Goal: Information Seeking & Learning: Find specific page/section

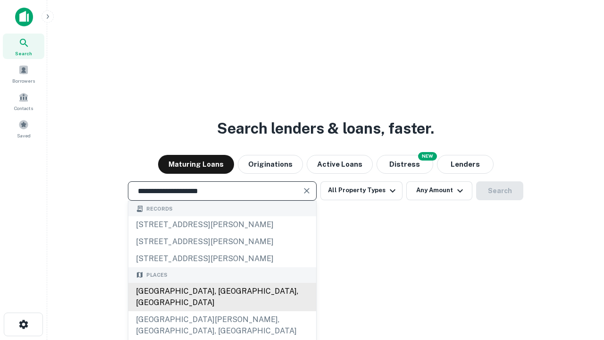
click at [222, 311] on div "[GEOGRAPHIC_DATA], [GEOGRAPHIC_DATA], [GEOGRAPHIC_DATA]" at bounding box center [222, 297] width 188 height 28
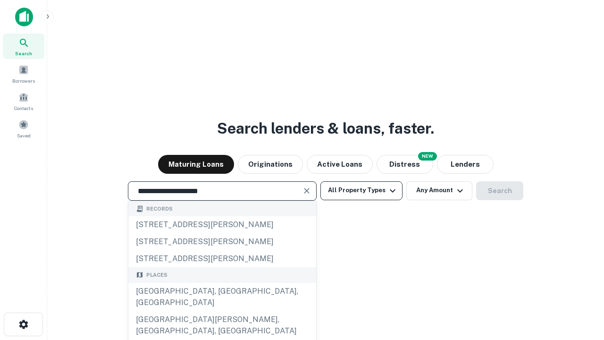
type input "**********"
click at [362, 190] on button "All Property Types" at bounding box center [362, 190] width 82 height 19
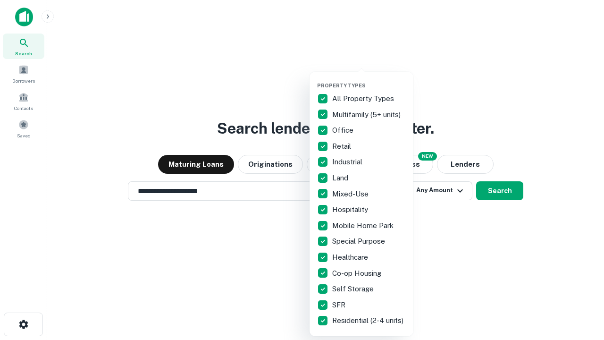
click at [369, 79] on button "button" at bounding box center [369, 79] width 104 height 0
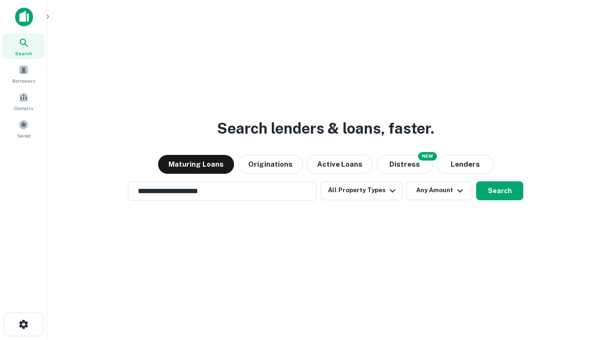
scroll to position [15, 0]
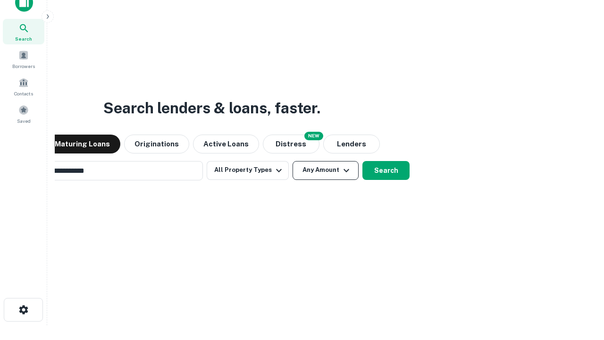
click at [293, 161] on button "Any Amount" at bounding box center [326, 170] width 66 height 19
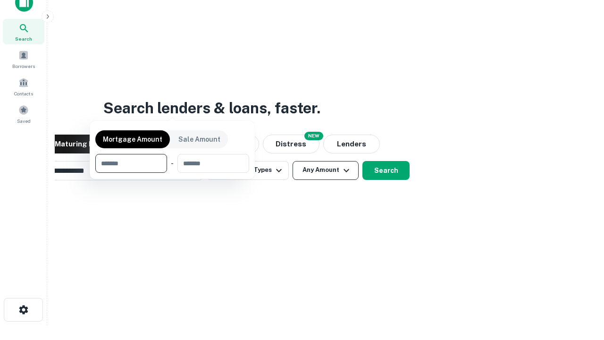
scroll to position [68, 267]
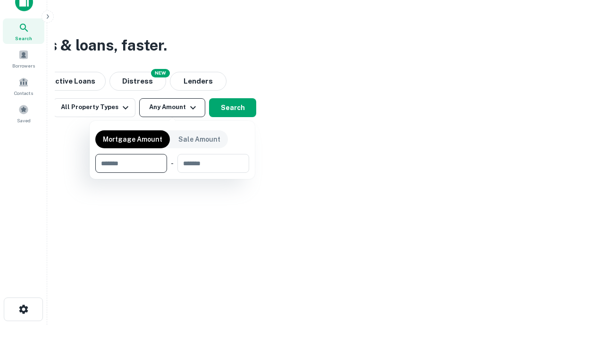
type input "*******"
click at [172, 173] on button "button" at bounding box center [172, 173] width 154 height 0
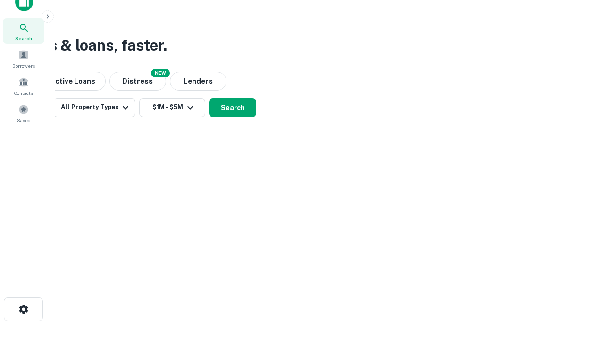
scroll to position [6, 174]
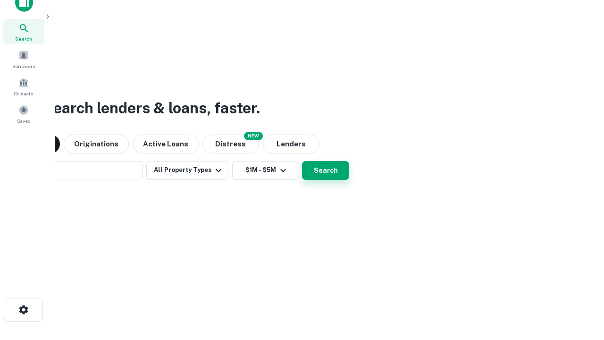
click at [326, 170] on button "Search" at bounding box center [325, 170] width 47 height 19
